Goal: Task Accomplishment & Management: Complete application form

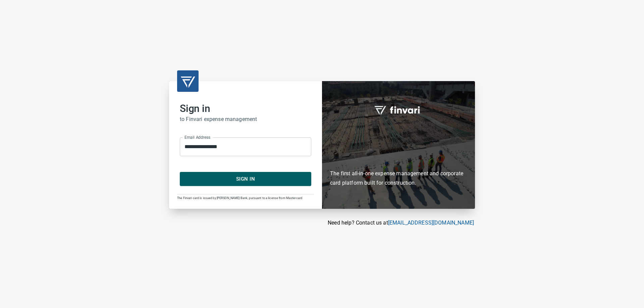
click at [252, 181] on span "Sign In" at bounding box center [245, 179] width 117 height 9
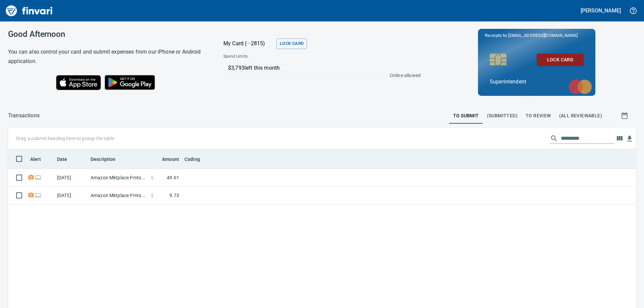
scroll to position [229, 618]
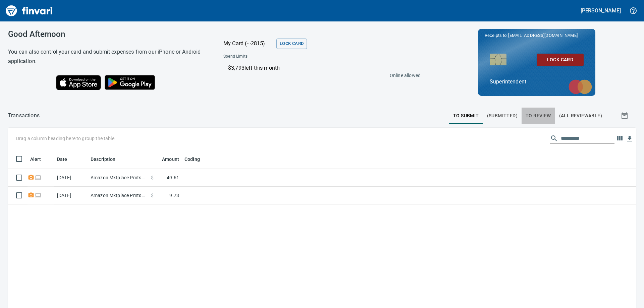
click at [530, 116] on span "To Review" at bounding box center [538, 116] width 25 height 8
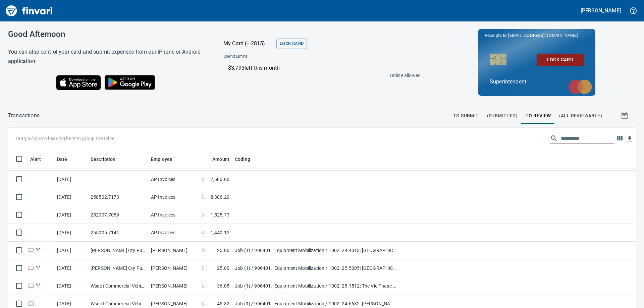
scroll to position [2186, 0]
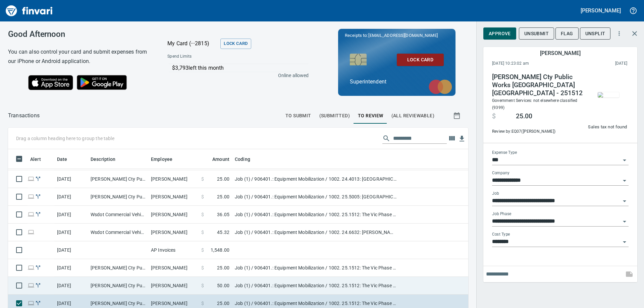
scroll to position [229, 445]
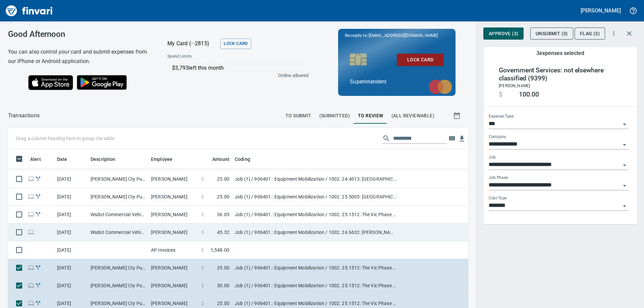
type input "**********"
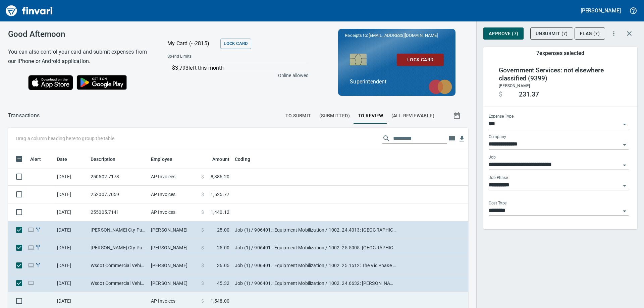
scroll to position [2119, 0]
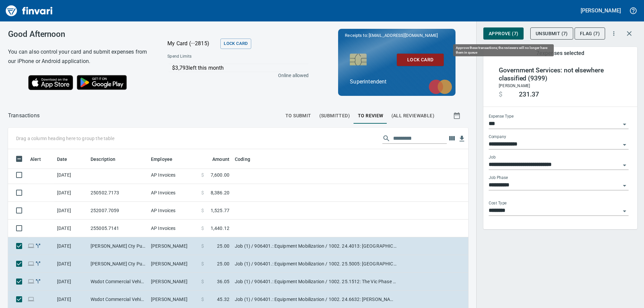
click at [509, 37] on span "Approve (7)" at bounding box center [504, 34] width 30 height 8
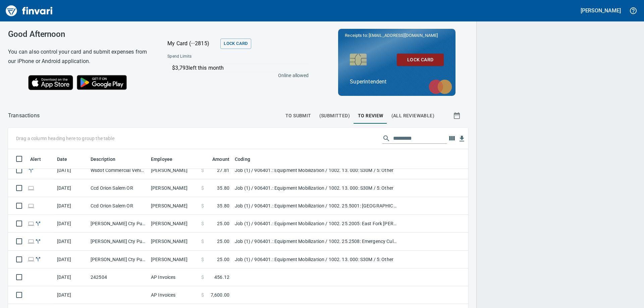
scroll to position [1994, 0]
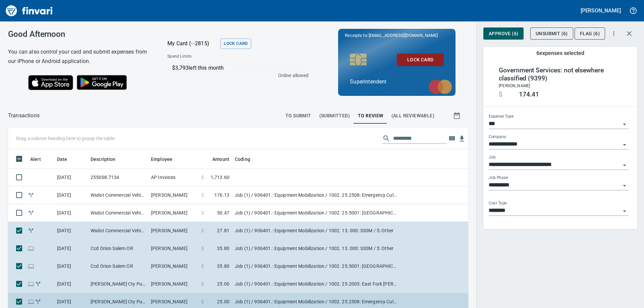
scroll to position [1927, 0]
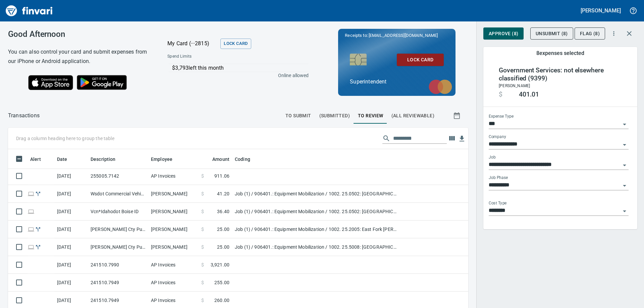
scroll to position [1592, 0]
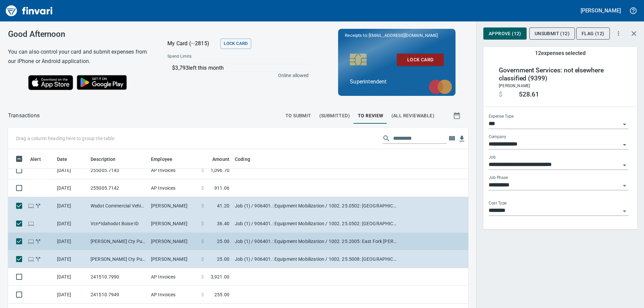
scroll to position [1592, 0]
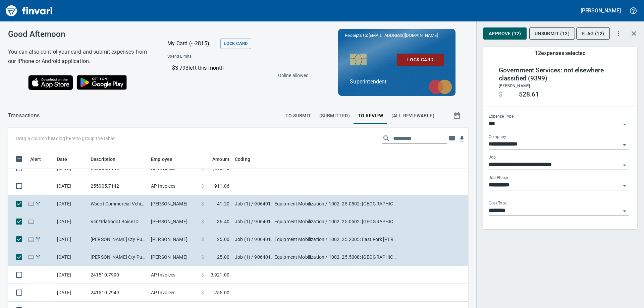
click at [503, 35] on span "Approve (12)" at bounding box center [505, 34] width 33 height 8
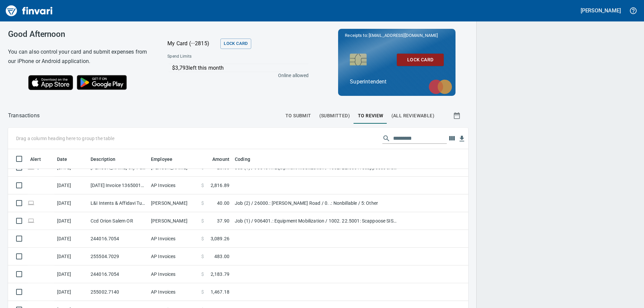
scroll to position [1357, 0]
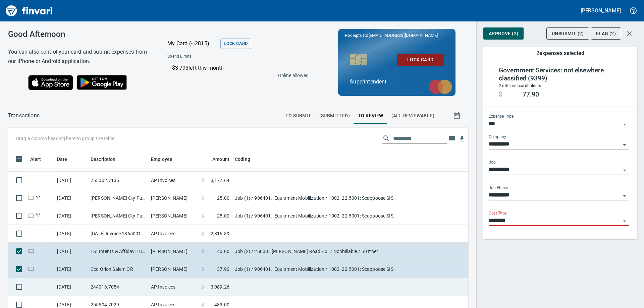
scroll to position [1323, 0]
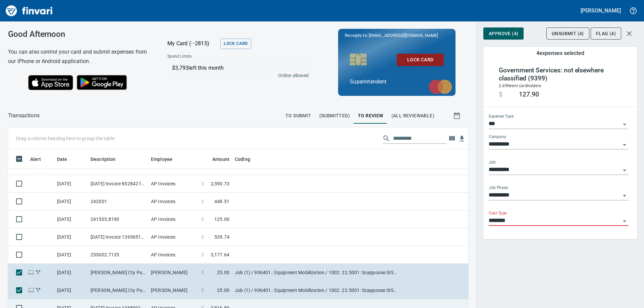
scroll to position [1223, 0]
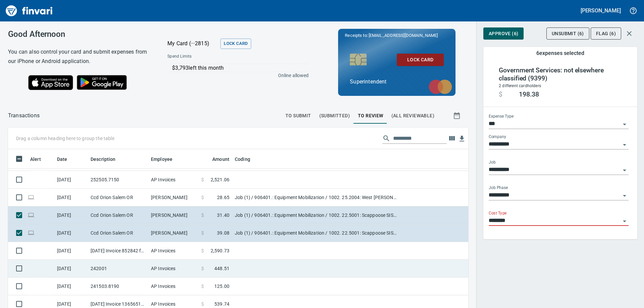
scroll to position [1156, 0]
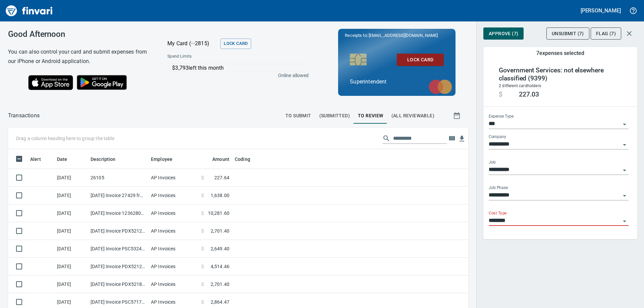
scroll to position [229, 445]
click at [503, 35] on span "Approve (7)" at bounding box center [504, 34] width 30 height 8
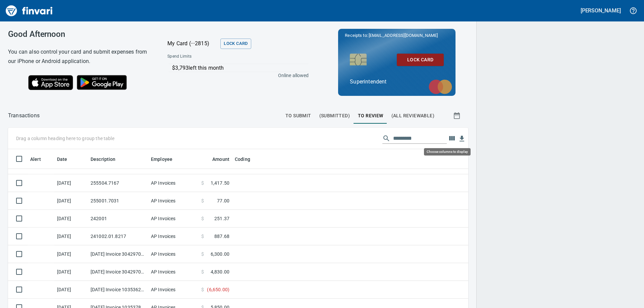
click at [449, 138] on icon "button" at bounding box center [452, 138] width 6 height 4
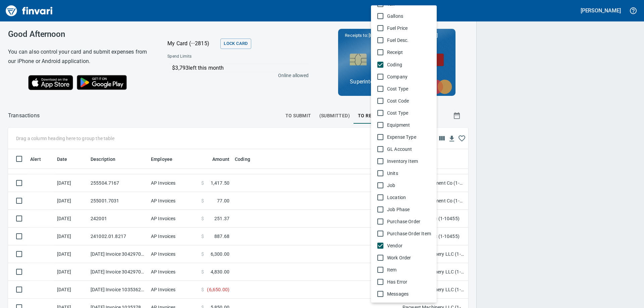
scroll to position [224, 445]
click at [299, 139] on div at bounding box center [322, 154] width 644 height 308
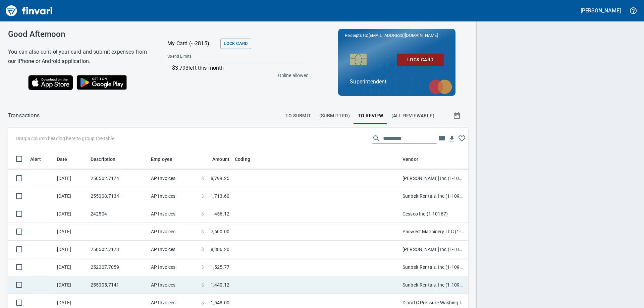
scroll to position [1695, 0]
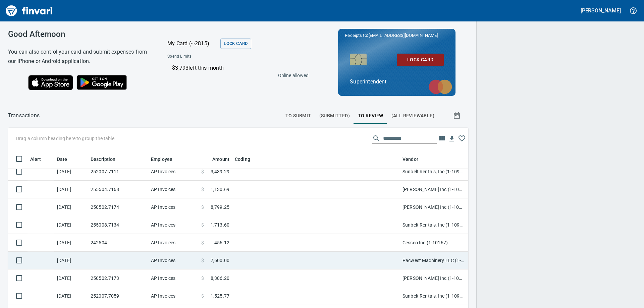
click at [418, 261] on td "Pacwest Machinery LLC (1-23156)" at bounding box center [433, 261] width 67 height 18
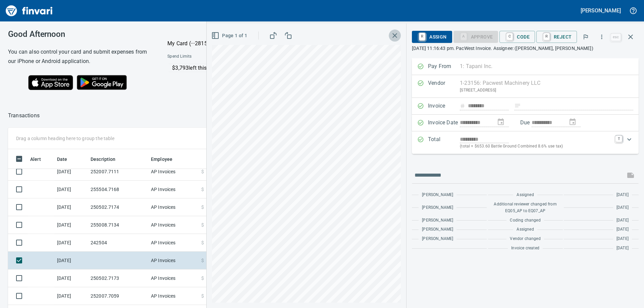
click at [396, 39] on icon "button" at bounding box center [395, 36] width 8 height 8
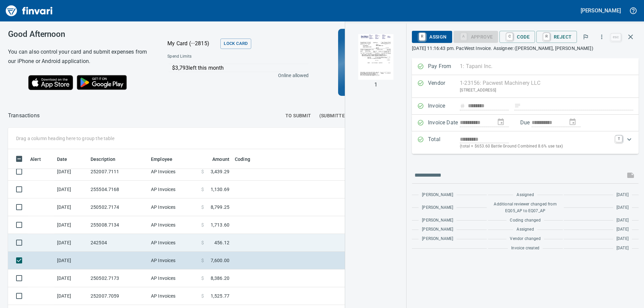
click at [123, 244] on td "242504" at bounding box center [118, 243] width 60 height 18
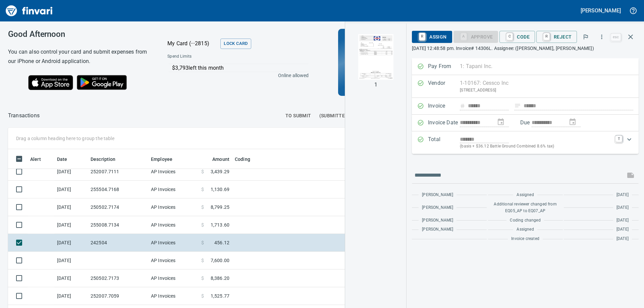
click at [371, 193] on div "1" at bounding box center [375, 165] width 61 height 285
click at [633, 37] on icon "button" at bounding box center [630, 37] width 8 height 8
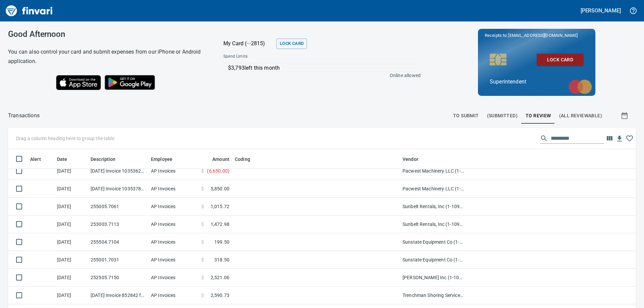
scroll to position [1058, 0]
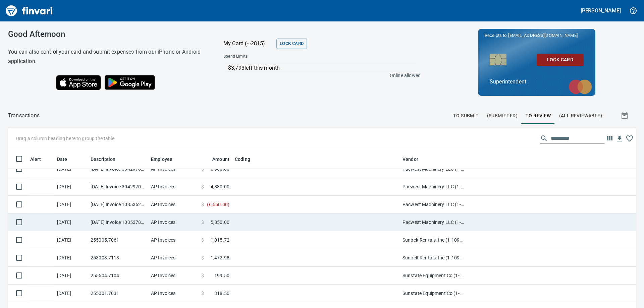
click at [232, 224] on td "$ 5,850.00" at bounding box center [216, 223] width 34 height 18
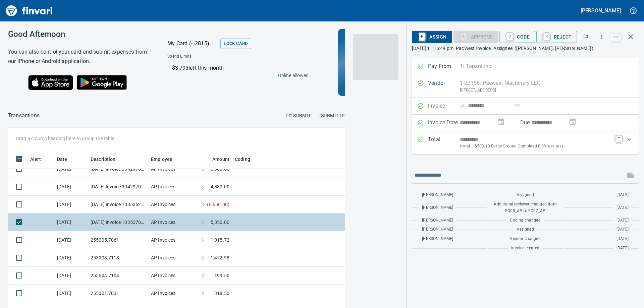
scroll to position [224, 445]
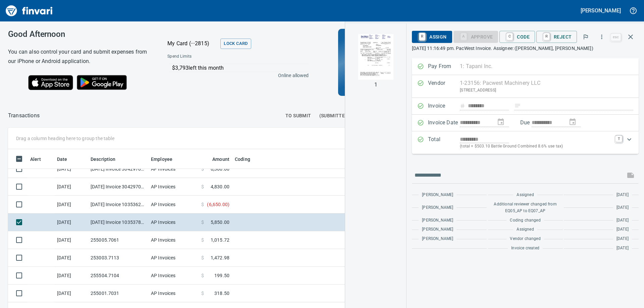
click at [384, 55] on img "button" at bounding box center [376, 57] width 46 height 46
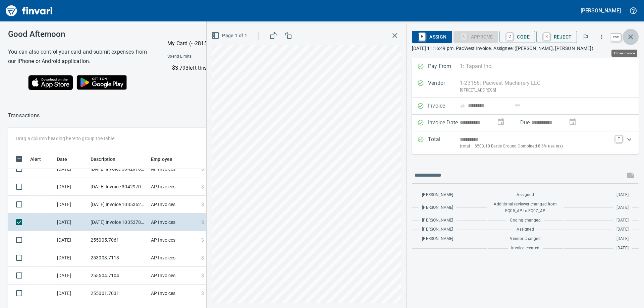
click at [632, 37] on icon "button" at bounding box center [630, 37] width 8 height 8
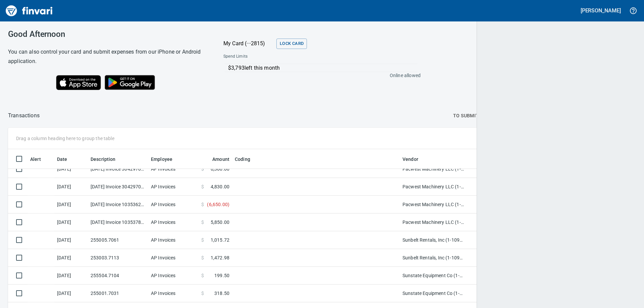
scroll to position [229, 611]
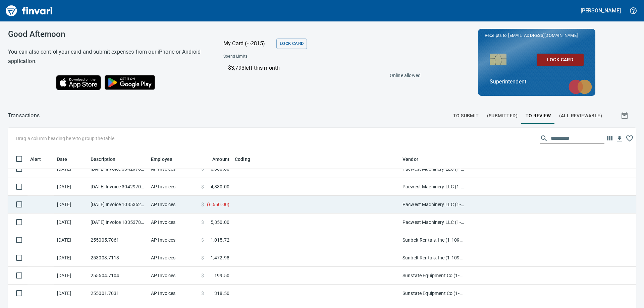
click at [243, 201] on td at bounding box center [316, 205] width 168 height 18
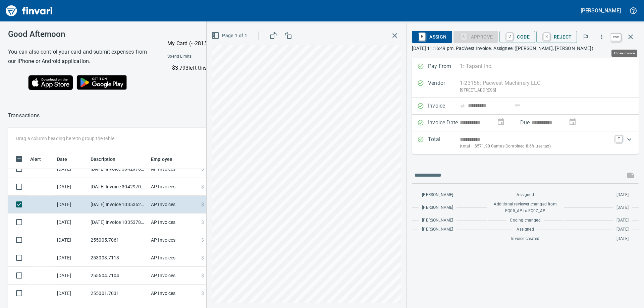
scroll to position [224, 445]
click at [631, 38] on icon "button" at bounding box center [630, 37] width 8 height 8
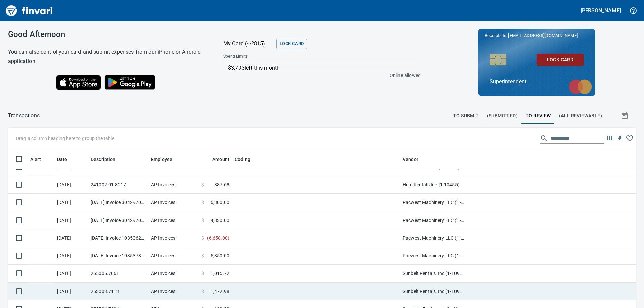
scroll to position [991, 0]
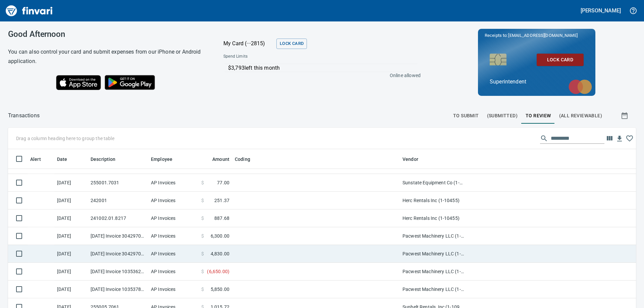
click at [223, 253] on span "4,830.00" at bounding box center [220, 254] width 19 height 7
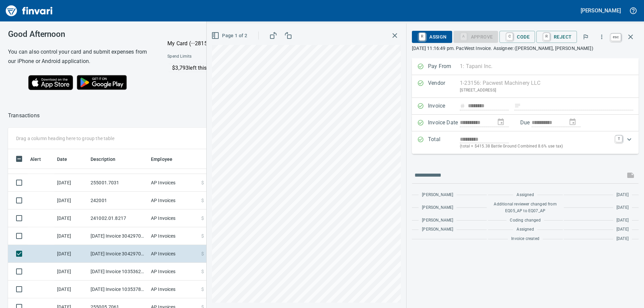
scroll to position [224, 445]
click at [632, 34] on icon "button" at bounding box center [630, 37] width 8 height 8
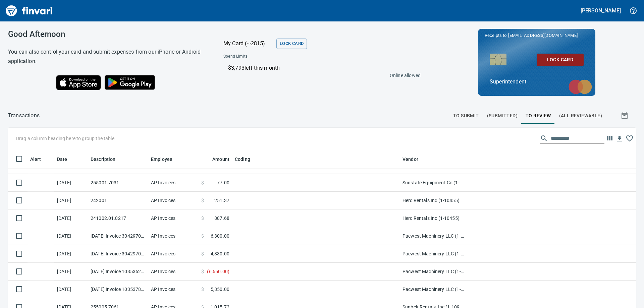
scroll to position [229, 613]
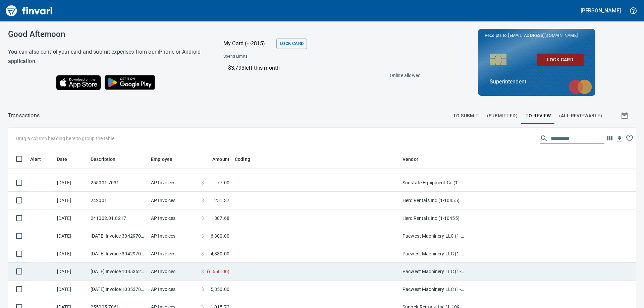
click at [215, 273] on span "( 6,650.00 )" at bounding box center [218, 271] width 22 height 7
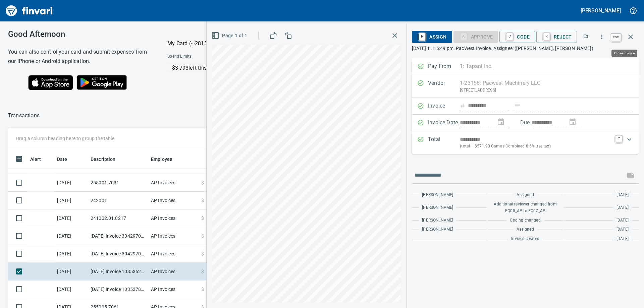
scroll to position [224, 445]
click at [630, 37] on icon "button" at bounding box center [630, 37] width 5 height 5
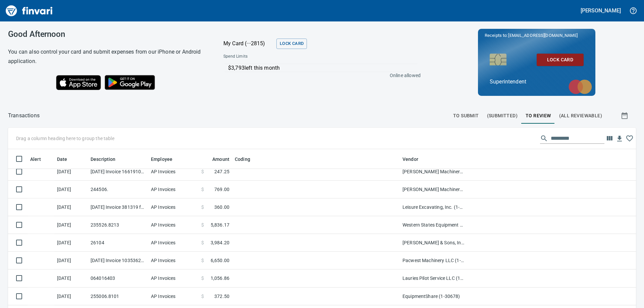
scroll to position [823, 0]
click at [224, 258] on span "6,650.00" at bounding box center [220, 261] width 19 height 7
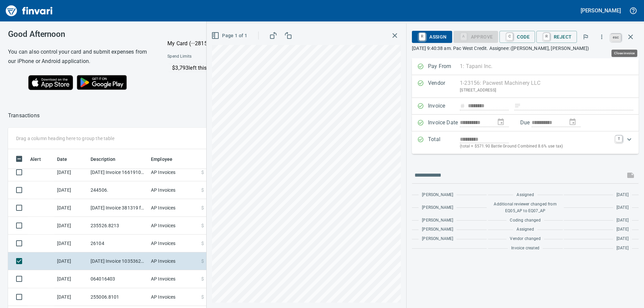
scroll to position [224, 445]
click at [631, 38] on icon "button" at bounding box center [630, 37] width 5 height 5
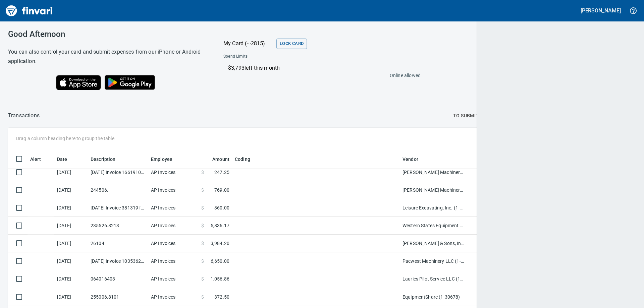
scroll to position [229, 613]
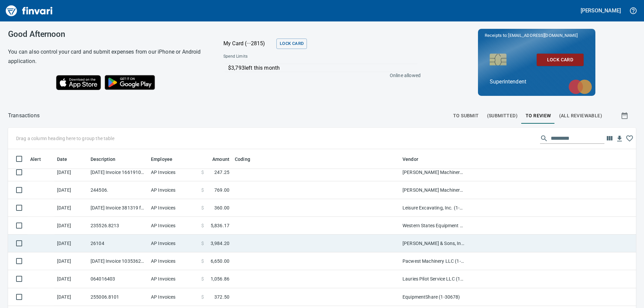
click at [237, 244] on td at bounding box center [316, 244] width 168 height 18
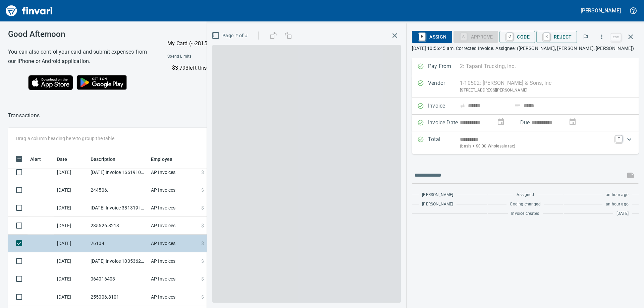
scroll to position [224, 445]
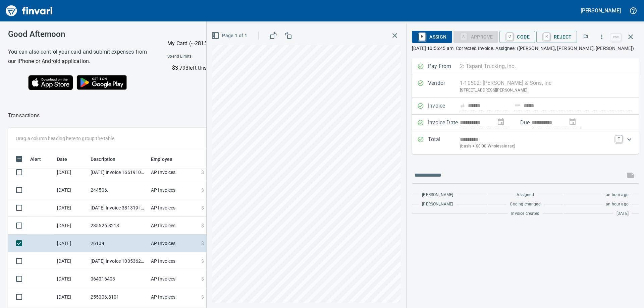
click at [397, 36] on icon "button" at bounding box center [395, 36] width 8 height 8
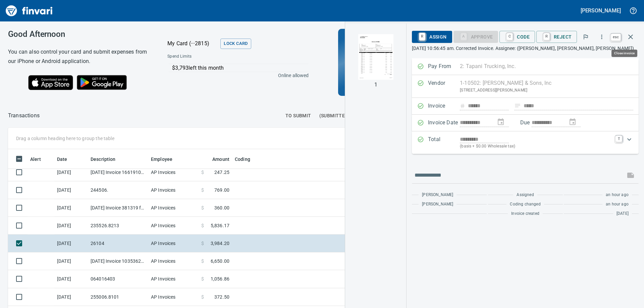
click at [630, 39] on icon "button" at bounding box center [630, 37] width 8 height 8
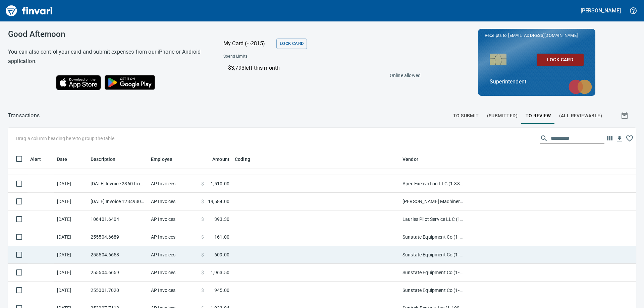
scroll to position [387, 0]
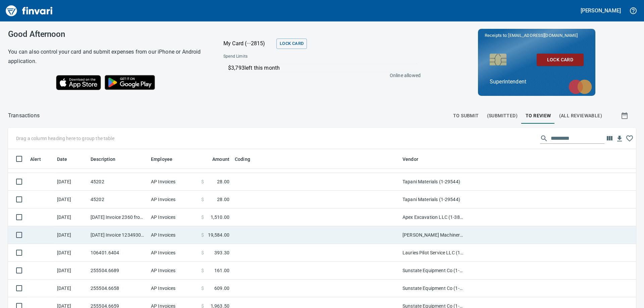
click at [234, 237] on td at bounding box center [316, 235] width 168 height 18
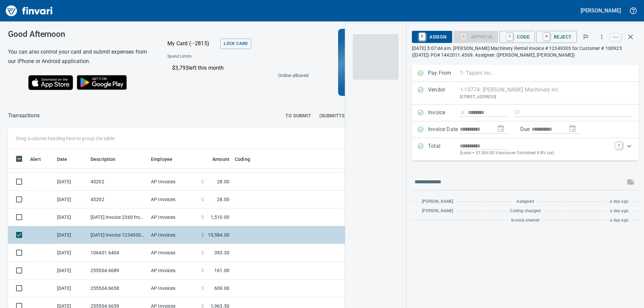
scroll to position [224, 445]
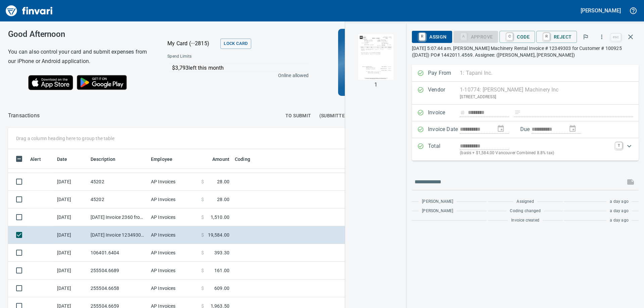
click at [377, 53] on img "button" at bounding box center [376, 57] width 46 height 46
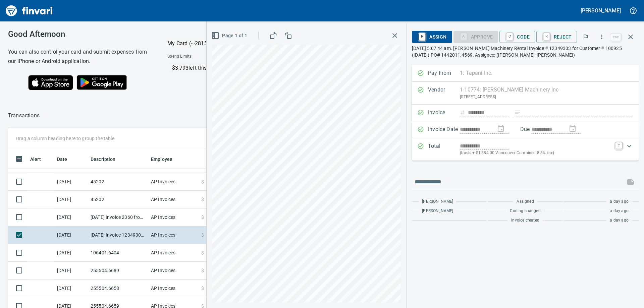
click at [397, 37] on icon "button" at bounding box center [394, 35] width 5 height 5
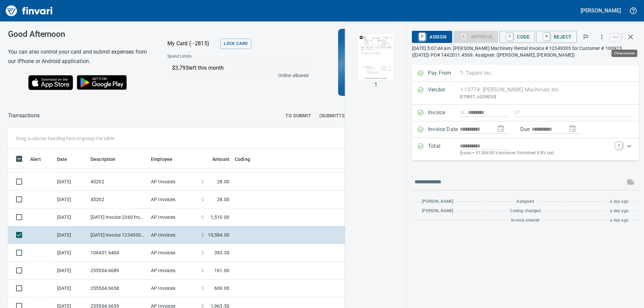
click at [631, 37] on icon "button" at bounding box center [630, 37] width 5 height 5
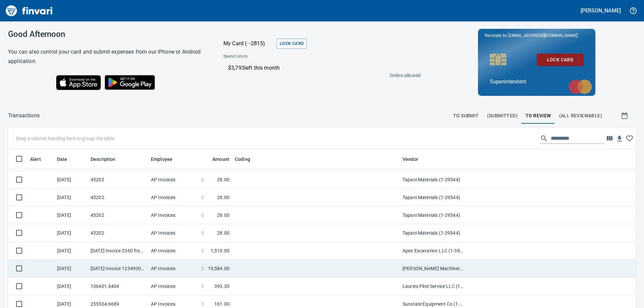
scroll to position [320, 0]
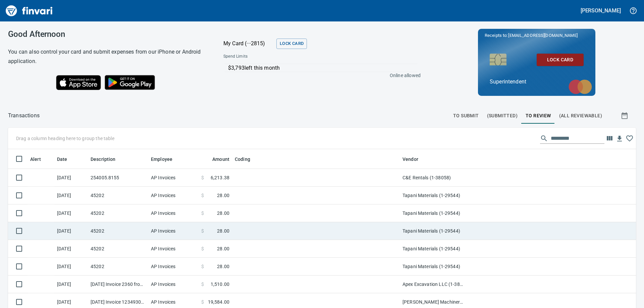
click at [245, 236] on td at bounding box center [316, 231] width 168 height 18
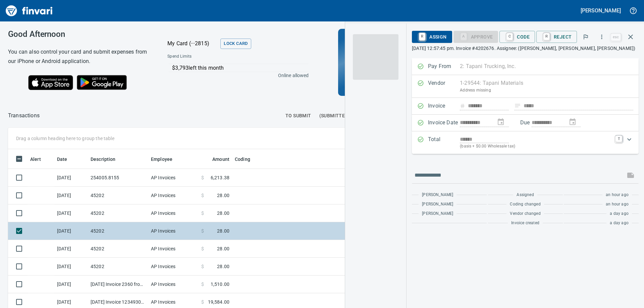
scroll to position [224, 445]
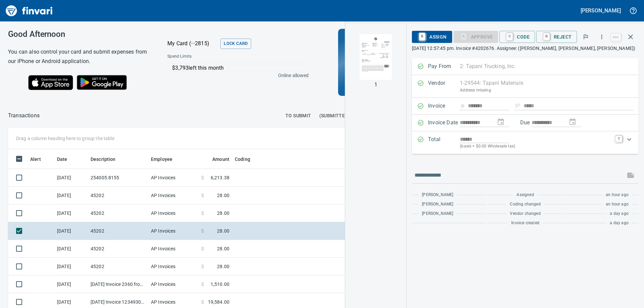
click at [380, 65] on img "button" at bounding box center [376, 57] width 46 height 46
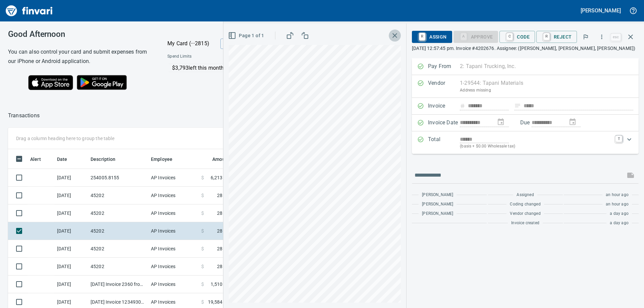
click at [395, 35] on icon "button" at bounding box center [395, 36] width 8 height 8
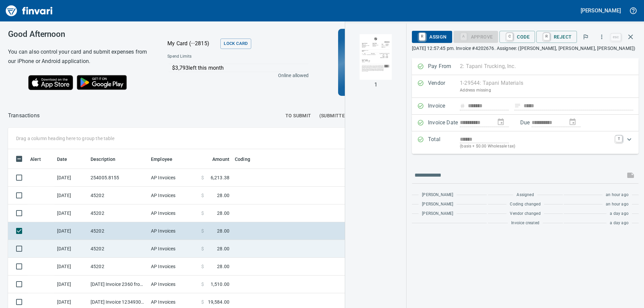
click at [223, 249] on span "28.00" at bounding box center [223, 249] width 12 height 7
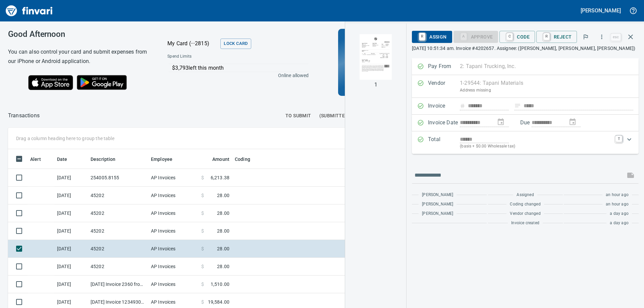
click at [387, 55] on img "button" at bounding box center [376, 57] width 46 height 46
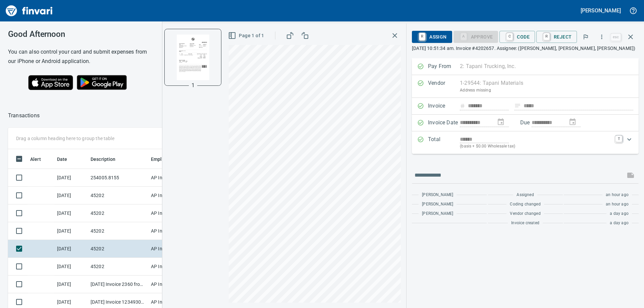
click at [399, 34] on icon "button" at bounding box center [395, 36] width 8 height 8
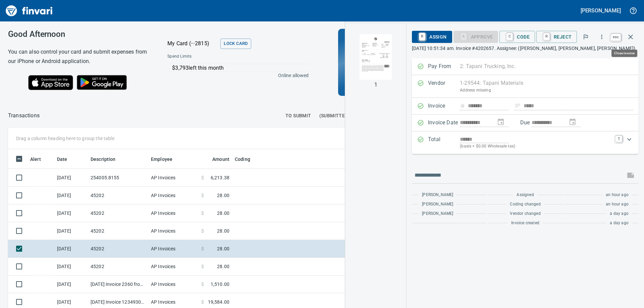
scroll to position [224, 445]
click at [628, 37] on icon "button" at bounding box center [630, 37] width 8 height 8
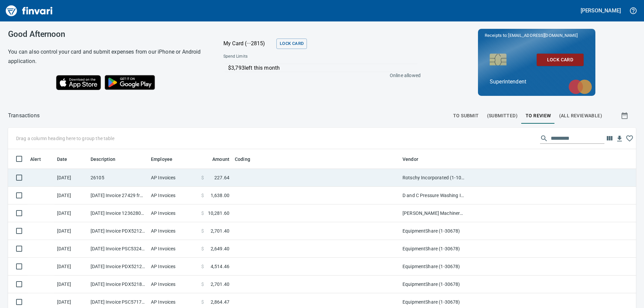
click at [257, 177] on td at bounding box center [316, 178] width 168 height 18
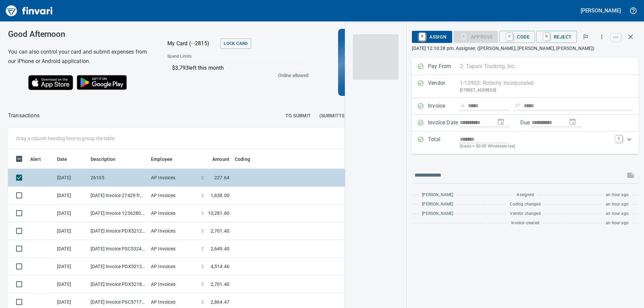
scroll to position [224, 445]
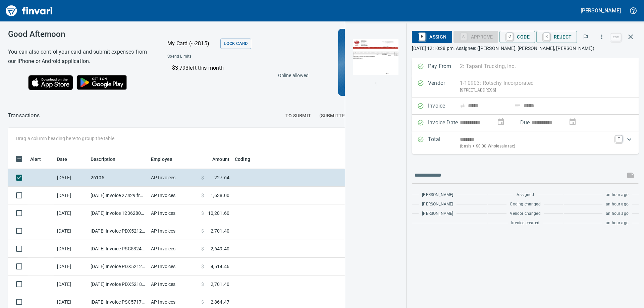
click at [375, 43] on img "button" at bounding box center [376, 57] width 46 height 46
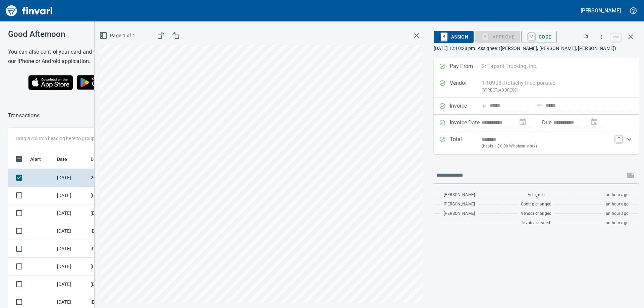
click at [416, 38] on icon "button" at bounding box center [417, 36] width 8 height 8
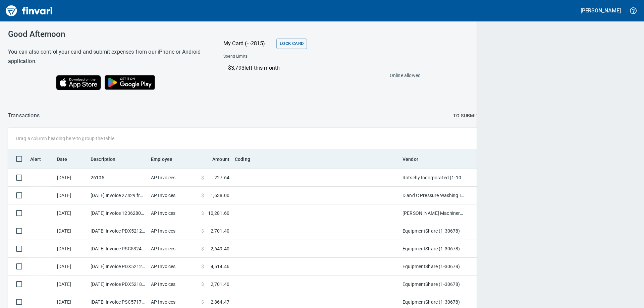
scroll to position [229, 613]
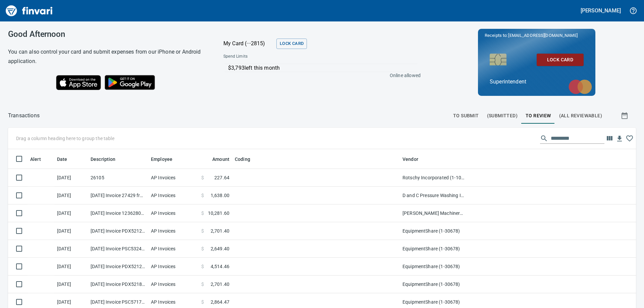
click at [471, 115] on span "To Submit" at bounding box center [466, 116] width 26 height 8
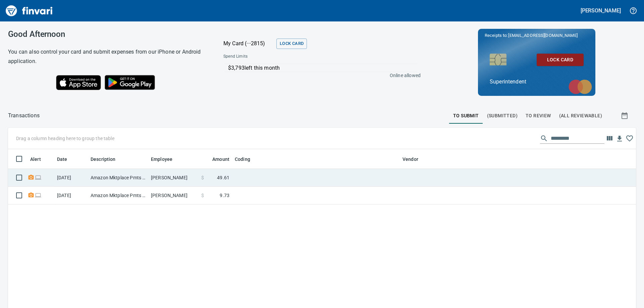
scroll to position [229, 618]
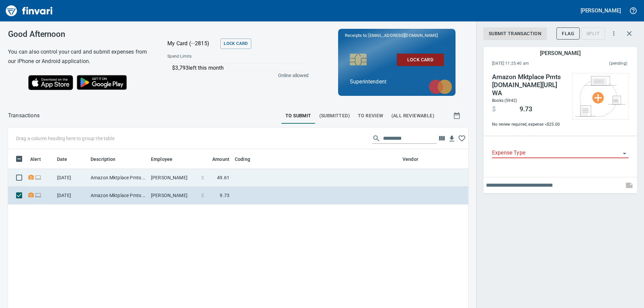
scroll to position [224, 446]
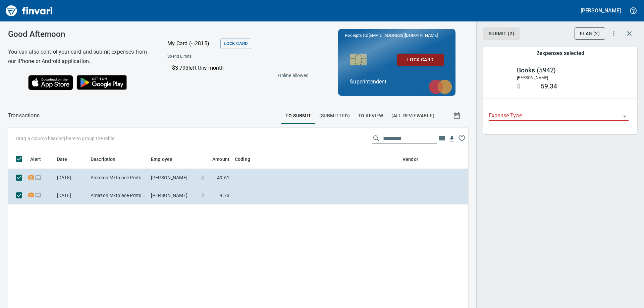
click at [625, 117] on icon "Open" at bounding box center [624, 117] width 3 height 2
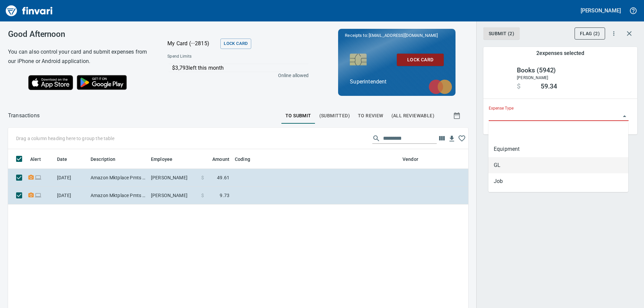
click at [528, 164] on li "GL" at bounding box center [558, 165] width 140 height 16
type input "**"
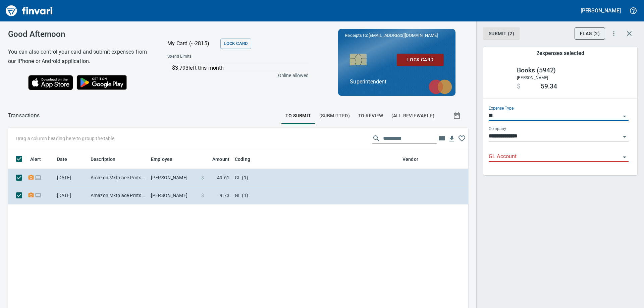
click at [626, 138] on icon "Open" at bounding box center [624, 137] width 8 height 8
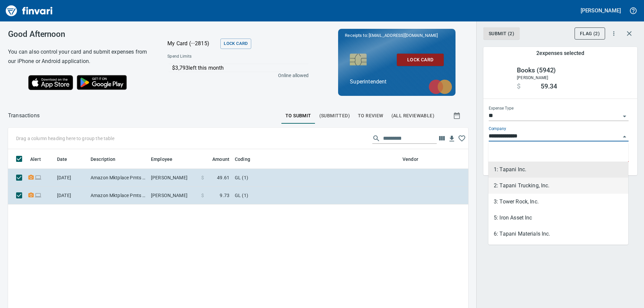
click at [535, 186] on li "2: Tapani Trucking, Inc." at bounding box center [558, 186] width 140 height 16
type input "**********"
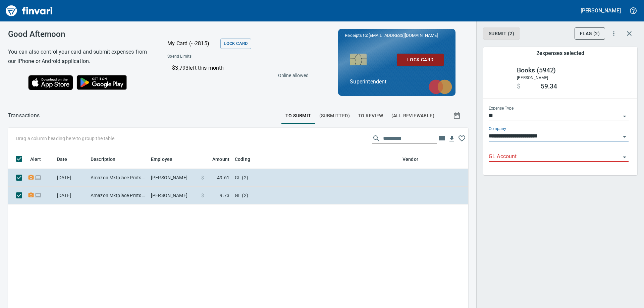
click at [625, 158] on icon "Open" at bounding box center [624, 157] width 8 height 8
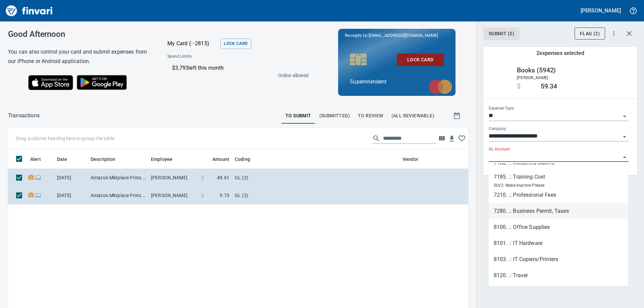
scroll to position [168, 0]
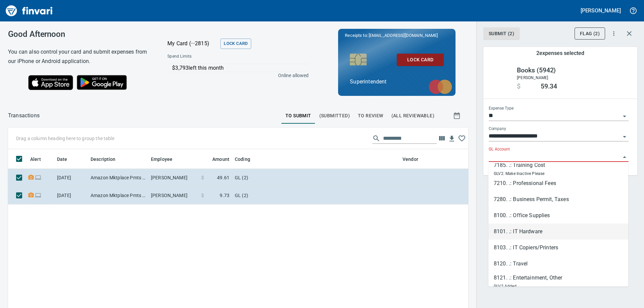
click at [537, 232] on li "8101. .: IT Hardware" at bounding box center [558, 232] width 140 height 16
type input "**********"
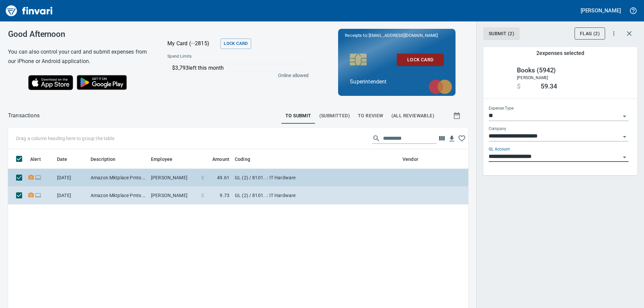
scroll to position [224, 450]
